Goal: Find contact information: Find contact information

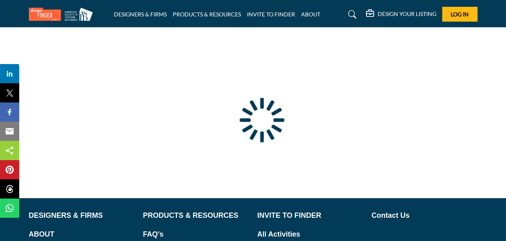
type input "**********"
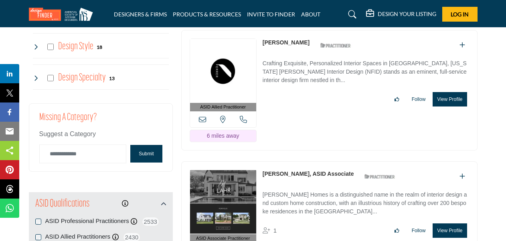
scroll to position [882, 0]
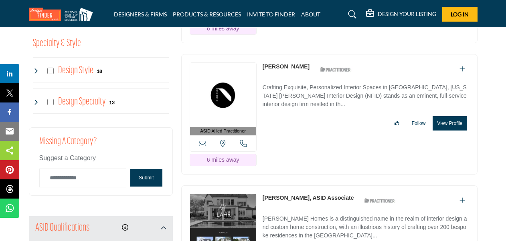
click at [279, 63] on link "[PERSON_NAME]" at bounding box center [286, 66] width 47 height 6
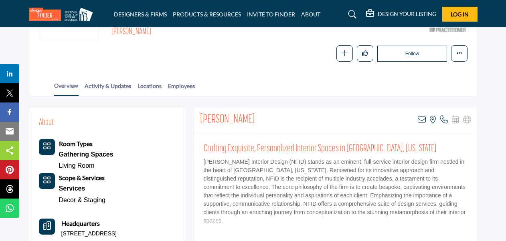
scroll to position [120, 0]
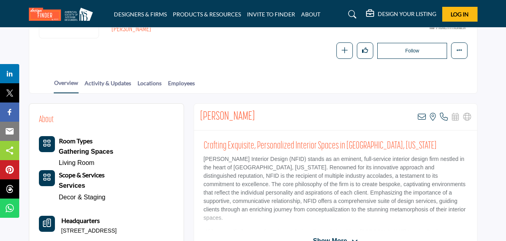
drag, startPoint x: 255, startPoint y: 116, endPoint x: 201, endPoint y: 118, distance: 53.8
click at [201, 118] on div "[PERSON_NAME] View email address of this listing View the location of this list…" at bounding box center [335, 117] width 283 height 27
copy h2 "[PERSON_NAME]"
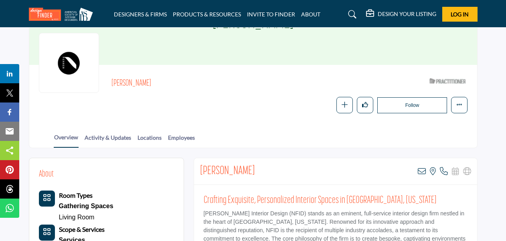
scroll to position [40, 0]
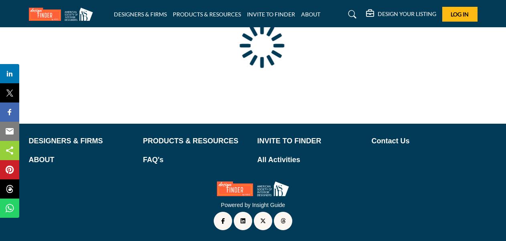
type input "**********"
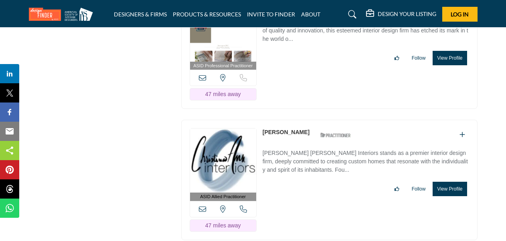
scroll to position [5815, 0]
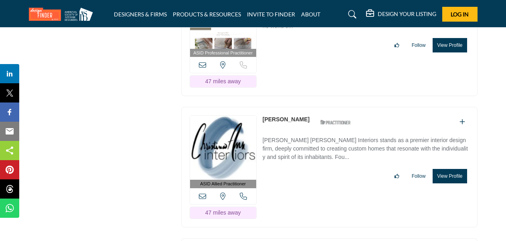
click at [304, 116] on link "Christina Fernandez" at bounding box center [286, 119] width 47 height 6
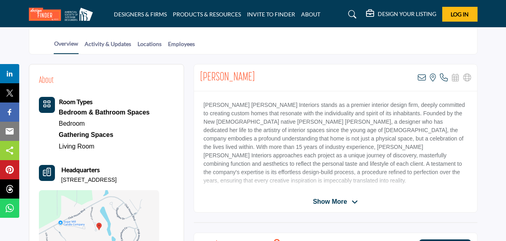
scroll to position [201, 0]
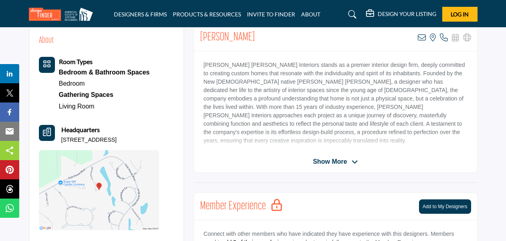
click at [340, 163] on span "Show More" at bounding box center [330, 162] width 34 height 10
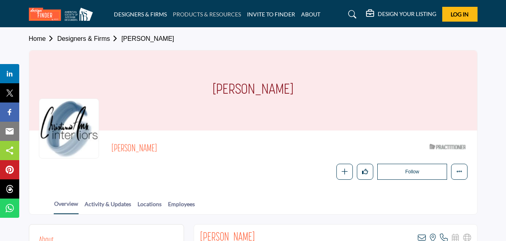
scroll to position [0, 0]
